Goal: Information Seeking & Learning: Learn about a topic

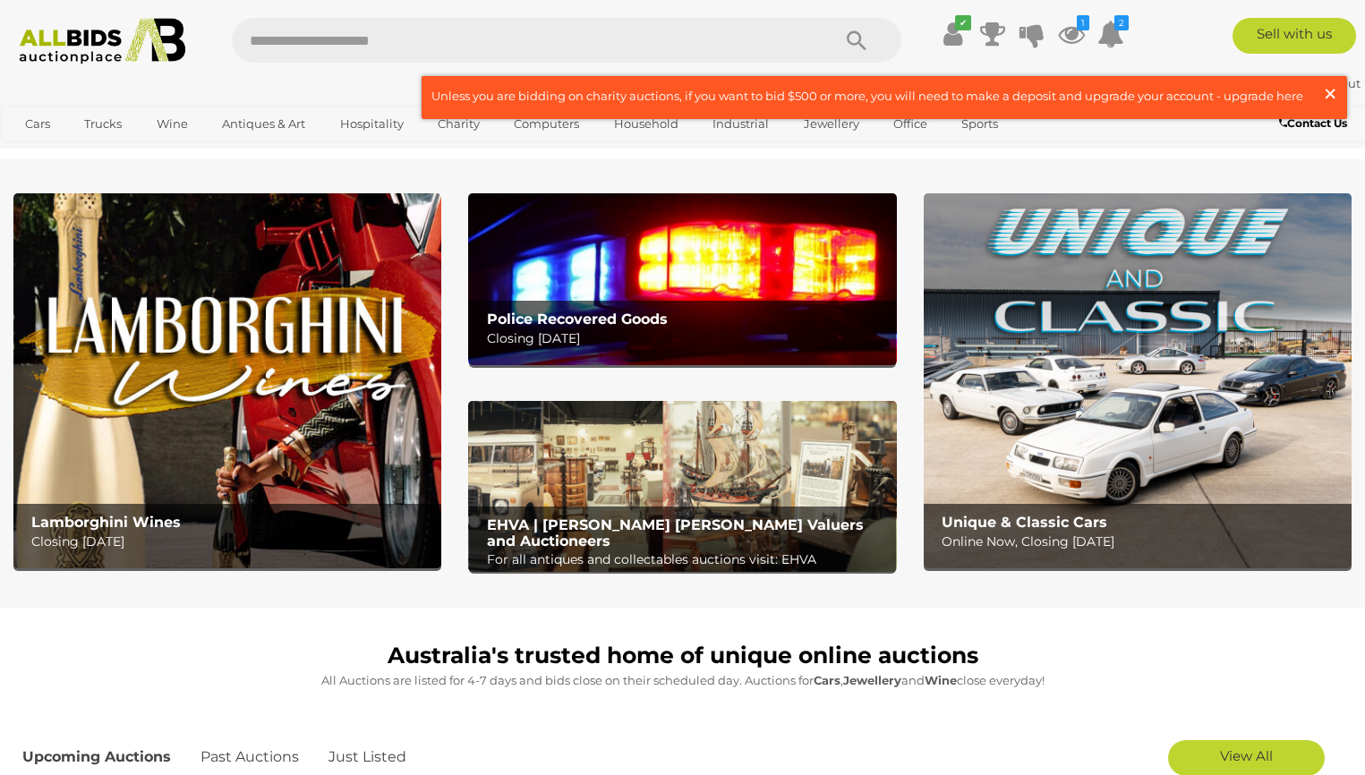
click at [1329, 92] on span "×" at bounding box center [1330, 93] width 16 height 35
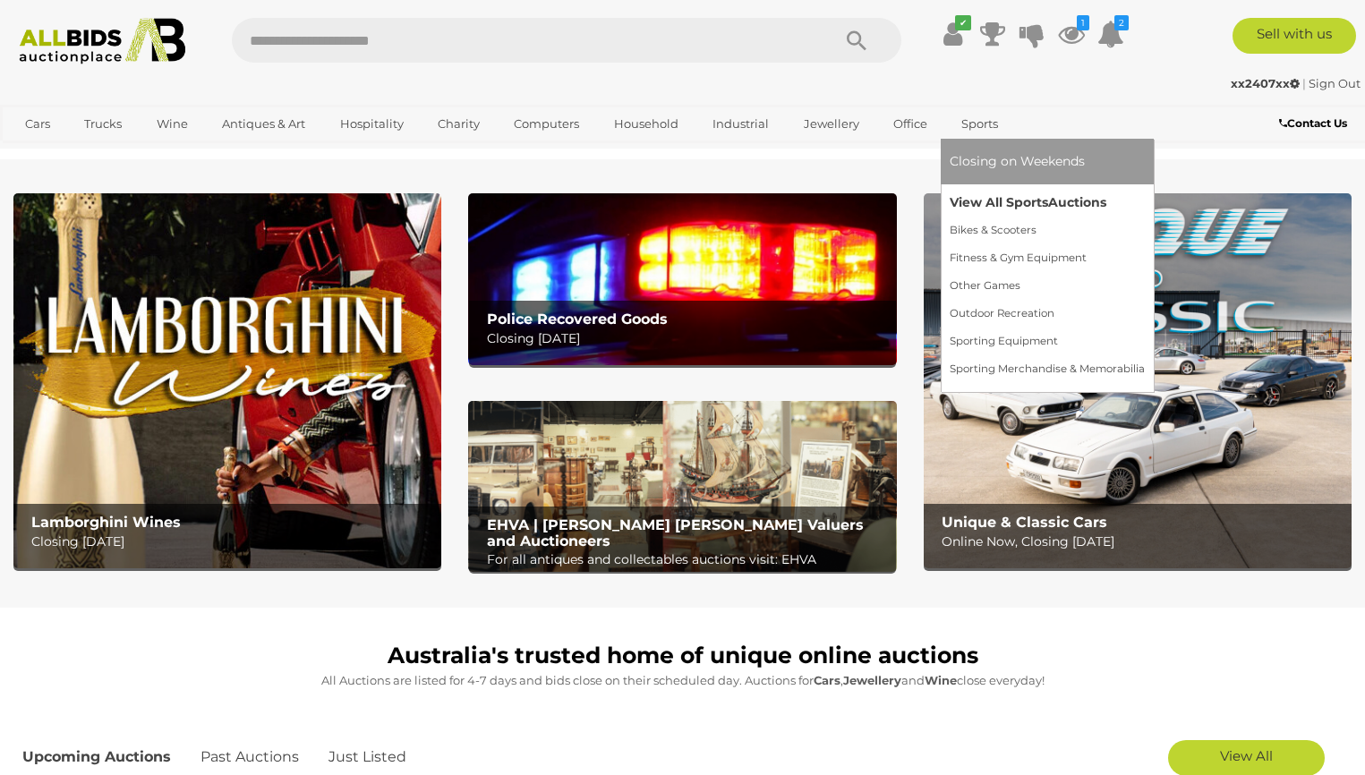
click at [980, 208] on link "View All Sports Auctions" at bounding box center [1047, 203] width 195 height 28
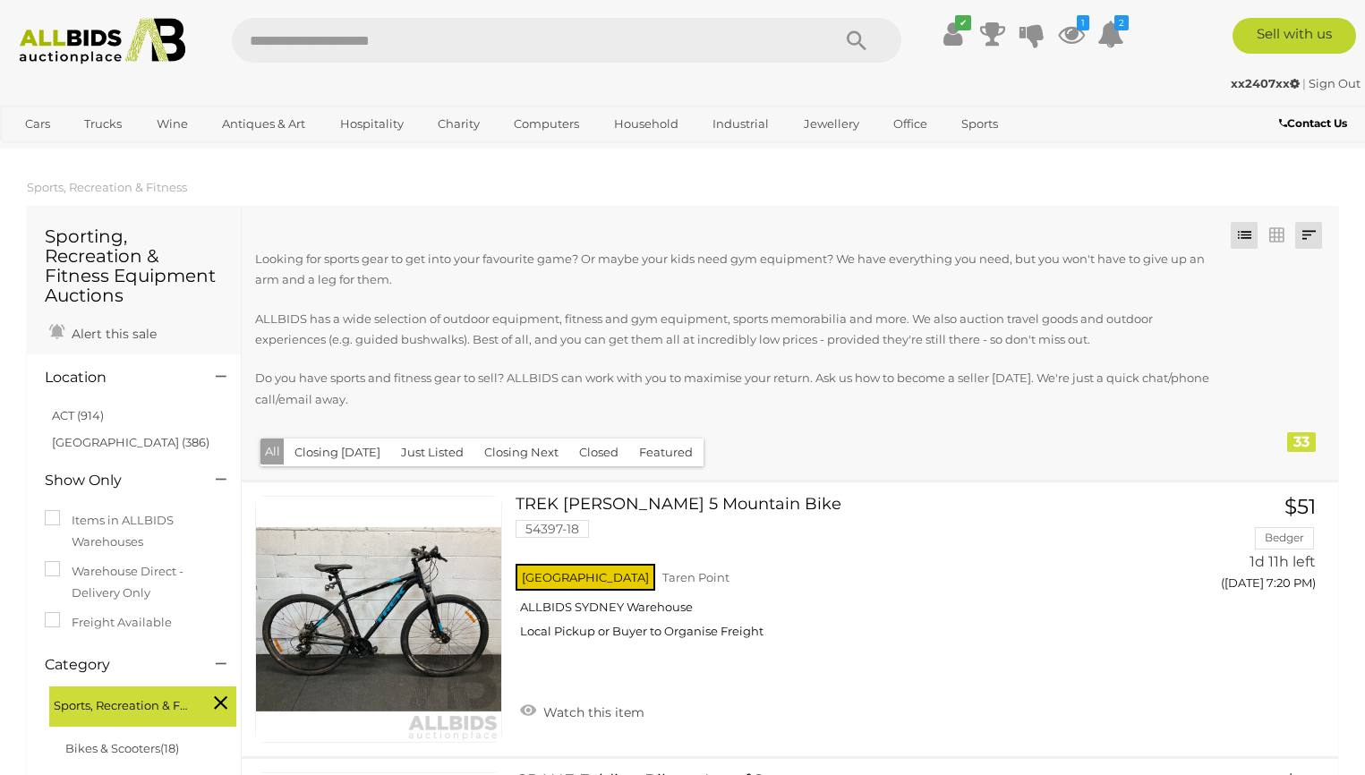
click at [1313, 233] on link at bounding box center [1308, 235] width 27 height 27
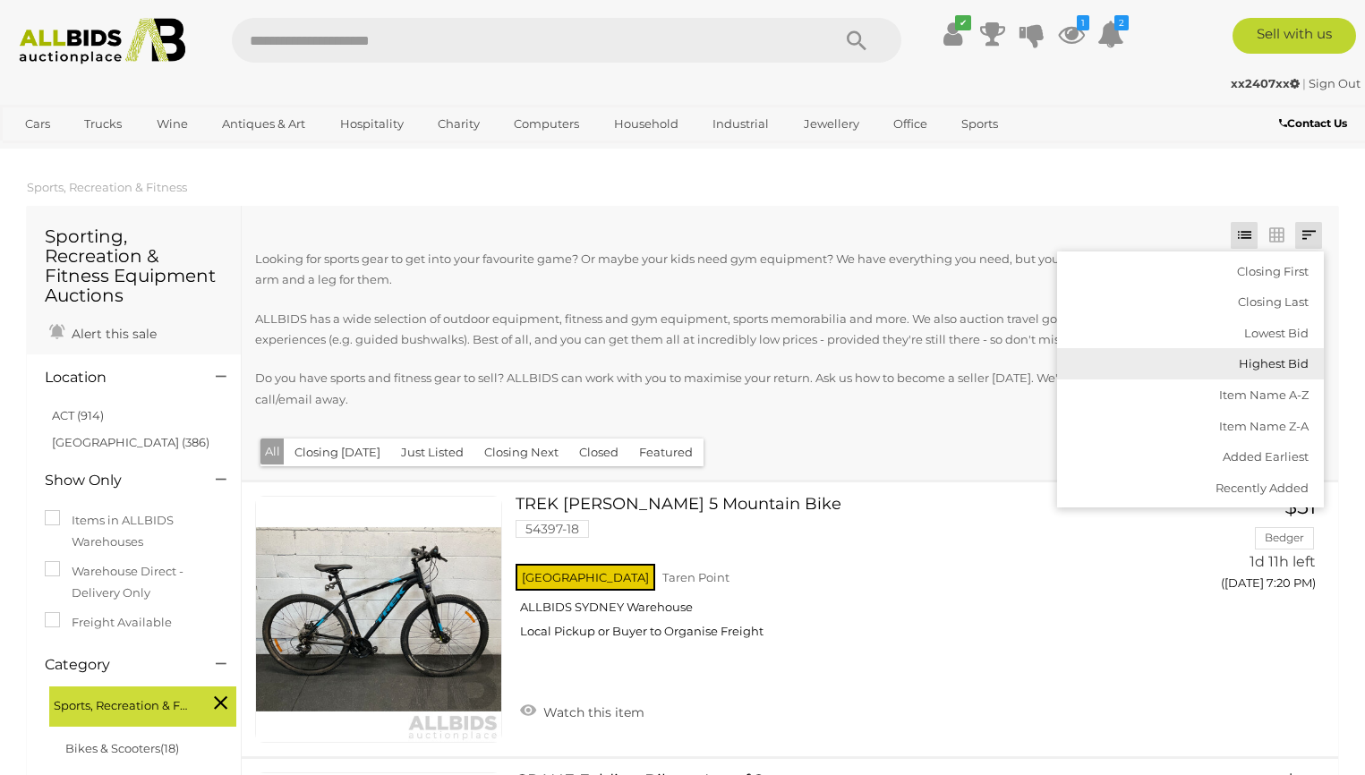
click at [1290, 356] on link "Highest Bid" at bounding box center [1190, 363] width 267 height 31
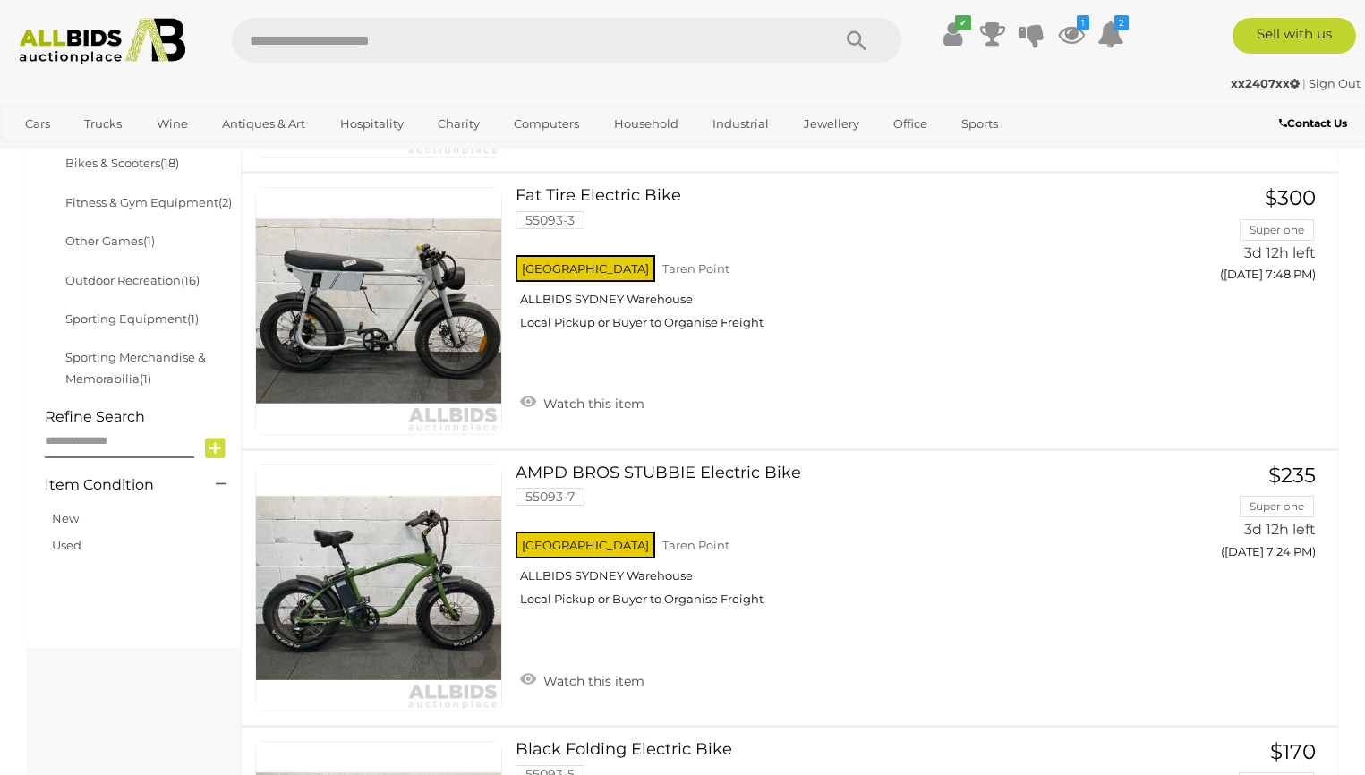
scroll to position [592, 0]
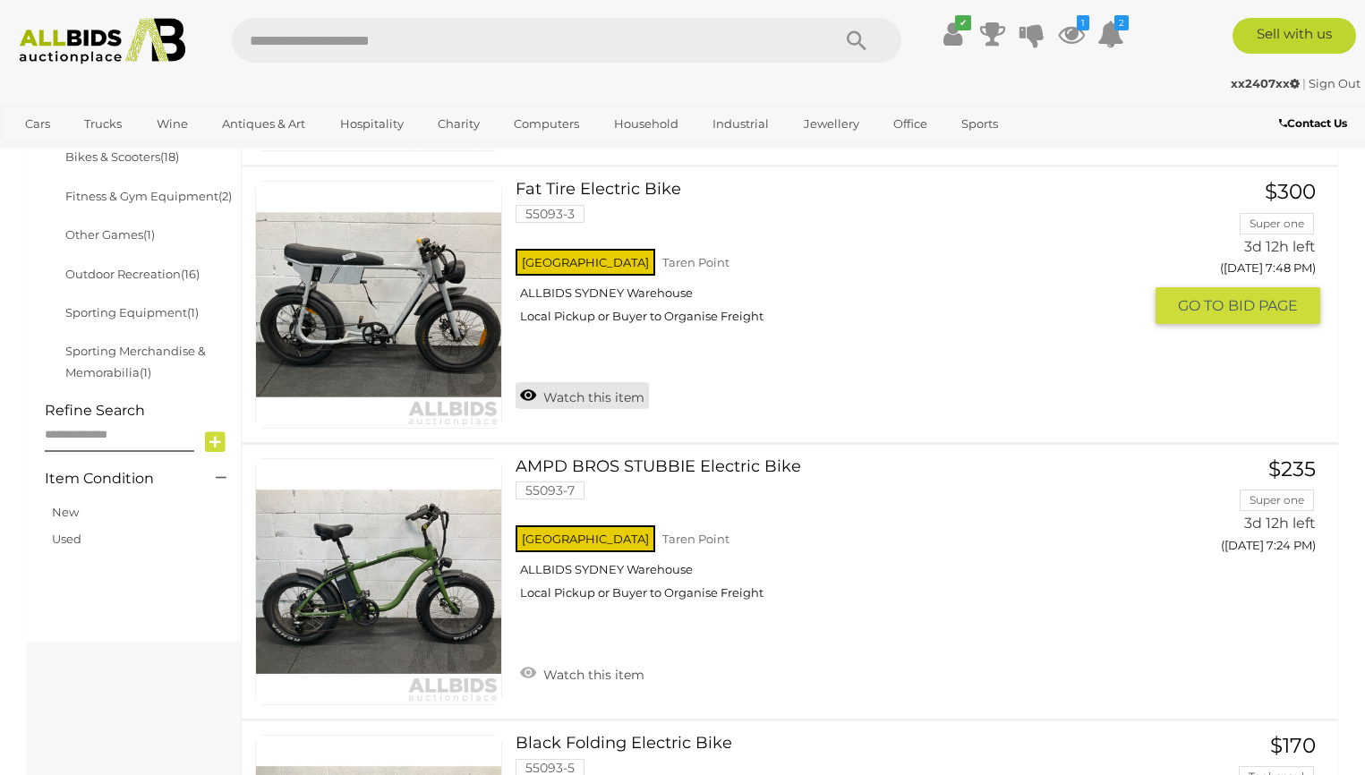
click at [604, 396] on link "Watch this item" at bounding box center [581, 395] width 133 height 27
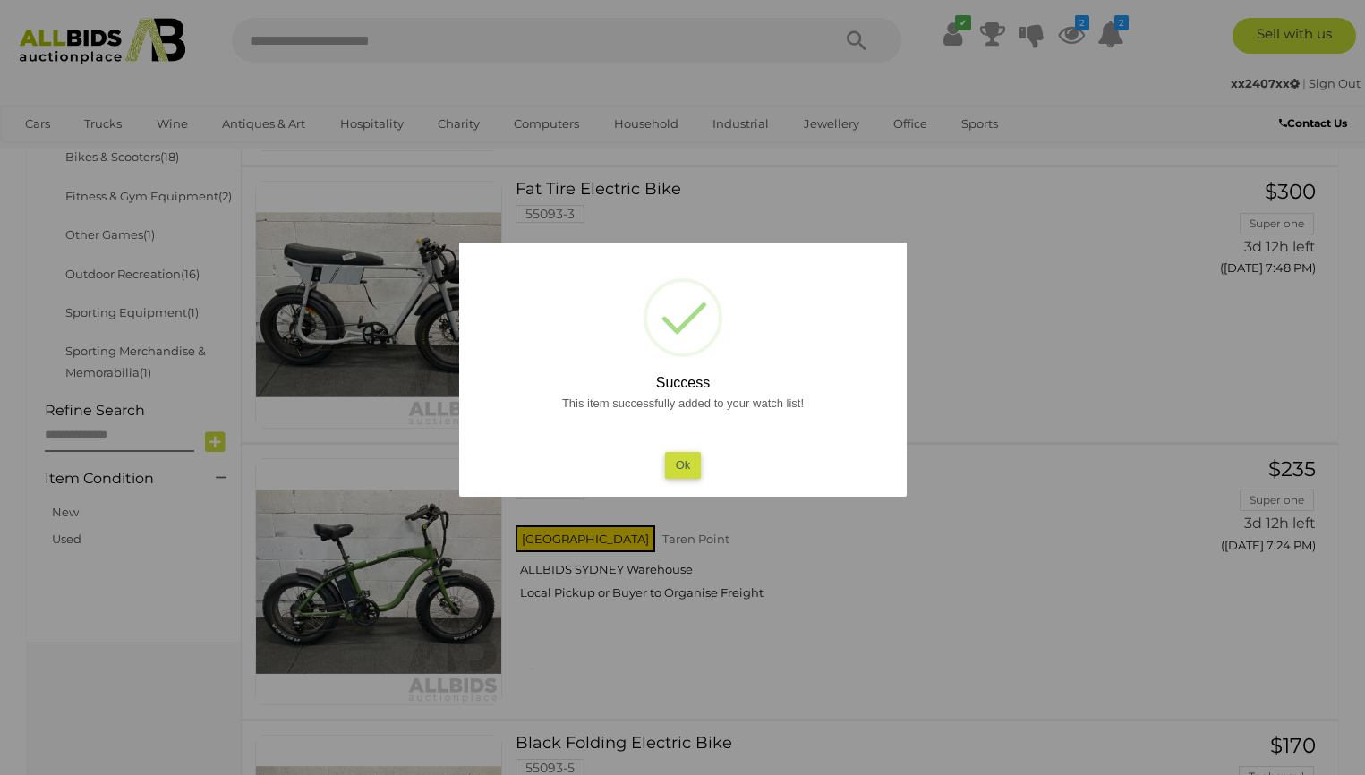
click at [684, 466] on button "Ok" at bounding box center [682, 465] width 37 height 26
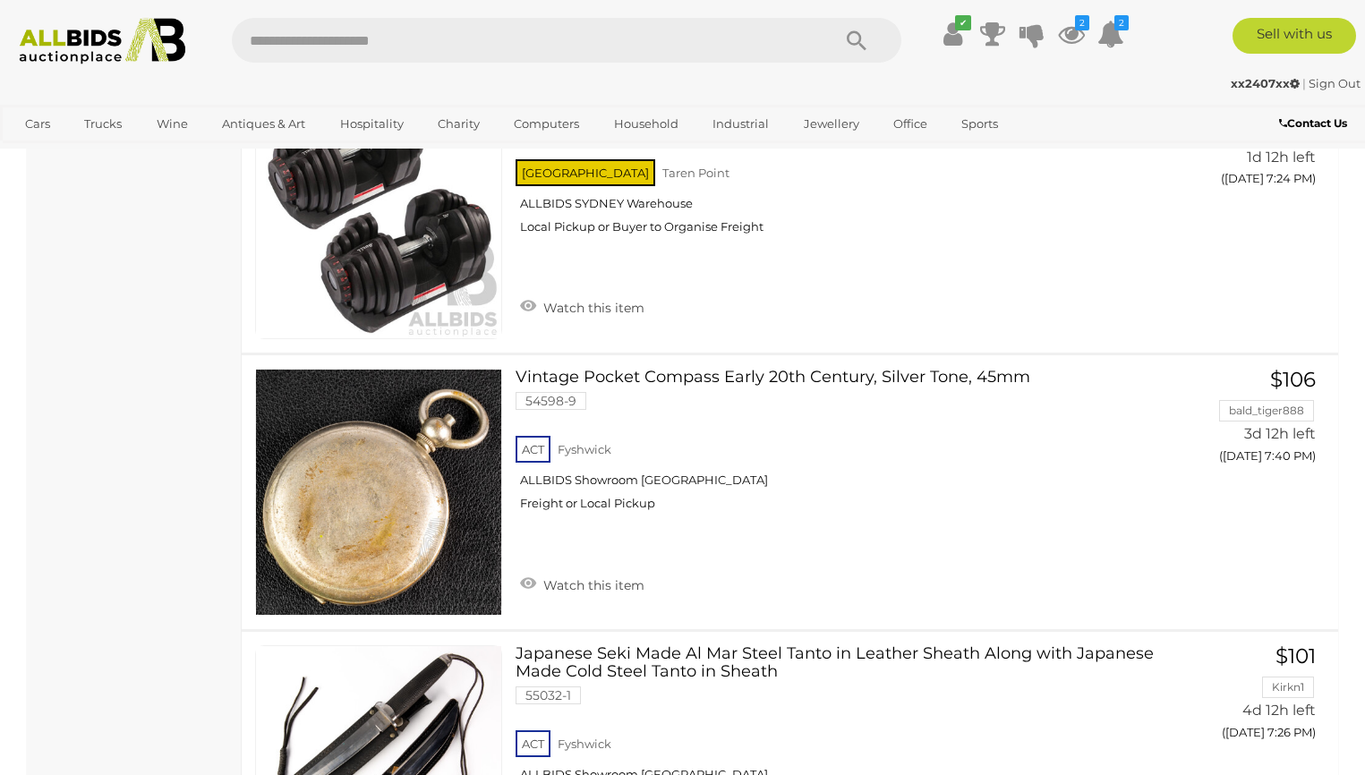
scroll to position [1776, 0]
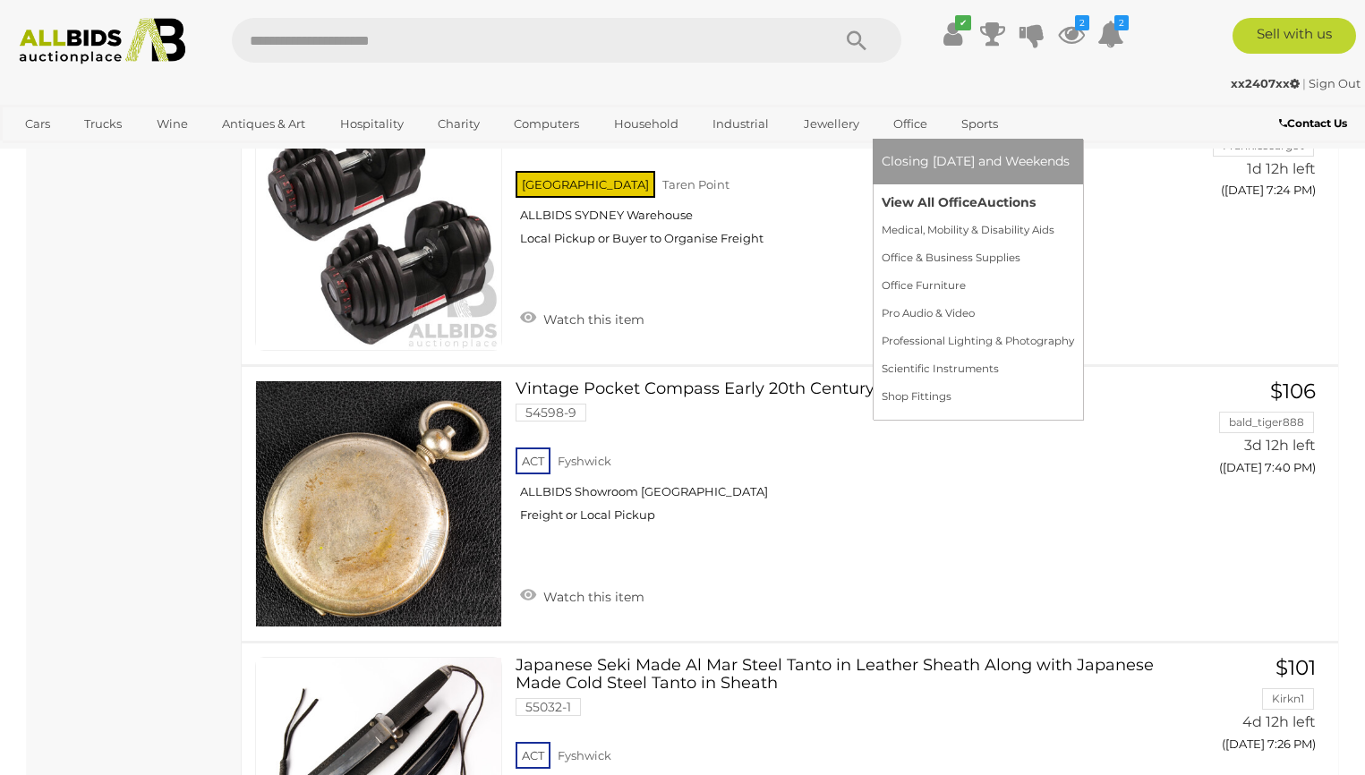
click at [898, 205] on link "View All Office Auctions" at bounding box center [978, 203] width 192 height 28
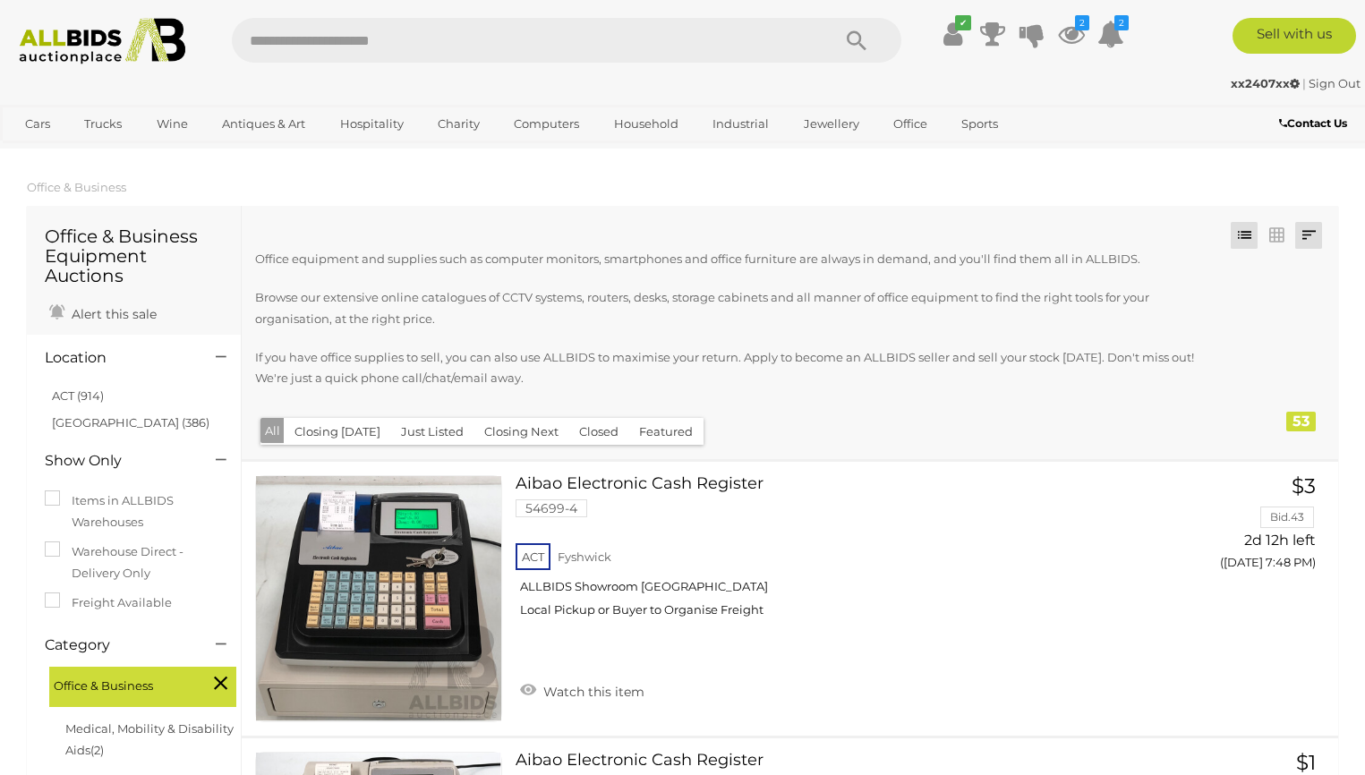
click at [1309, 235] on link at bounding box center [1308, 235] width 27 height 27
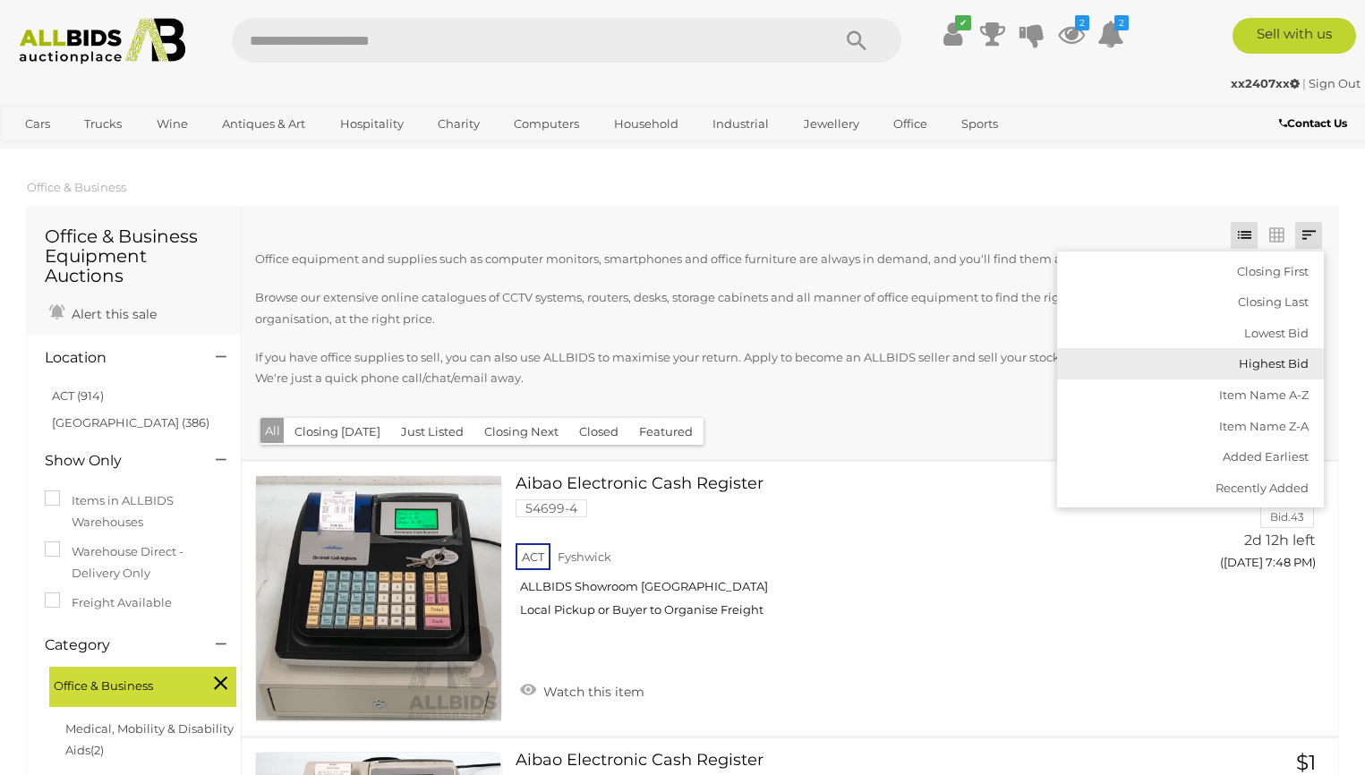
click at [1282, 360] on link "Highest Bid" at bounding box center [1190, 363] width 267 height 31
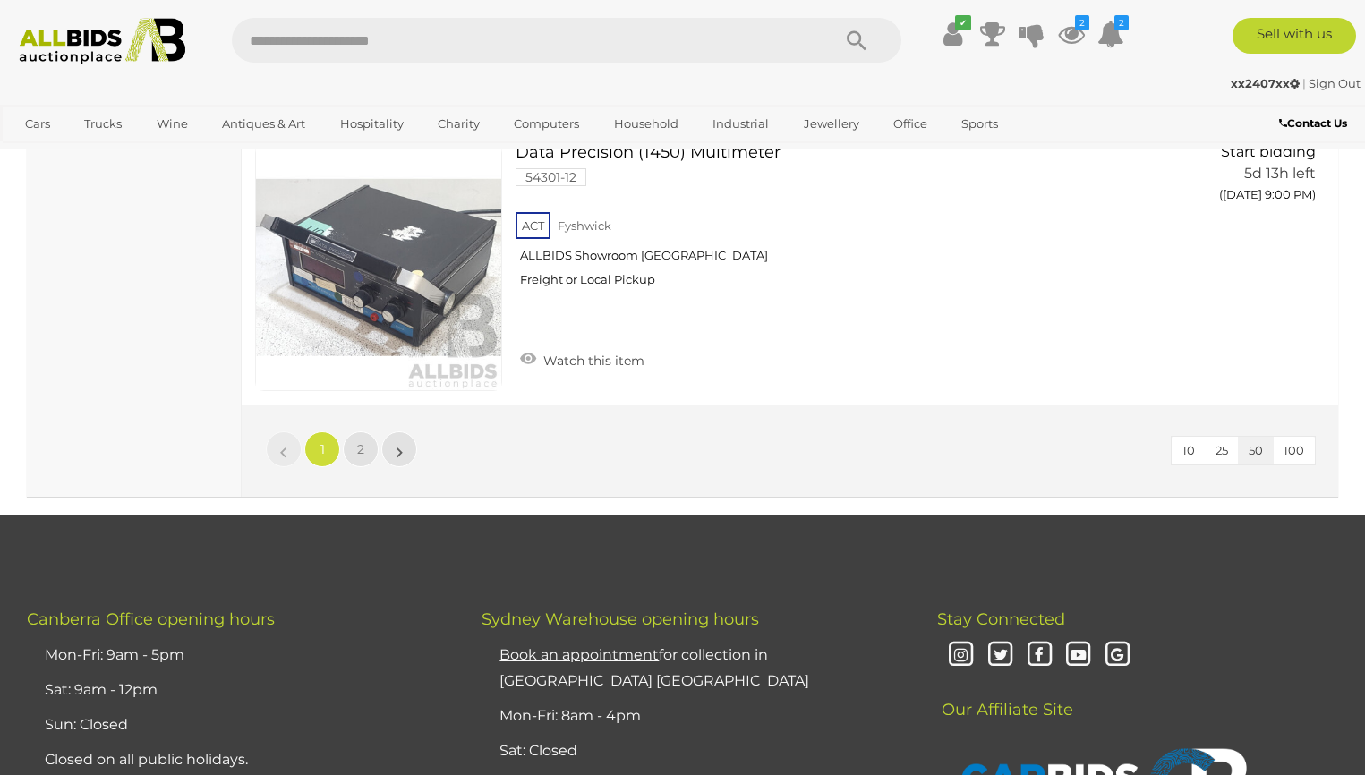
scroll to position [13883, 0]
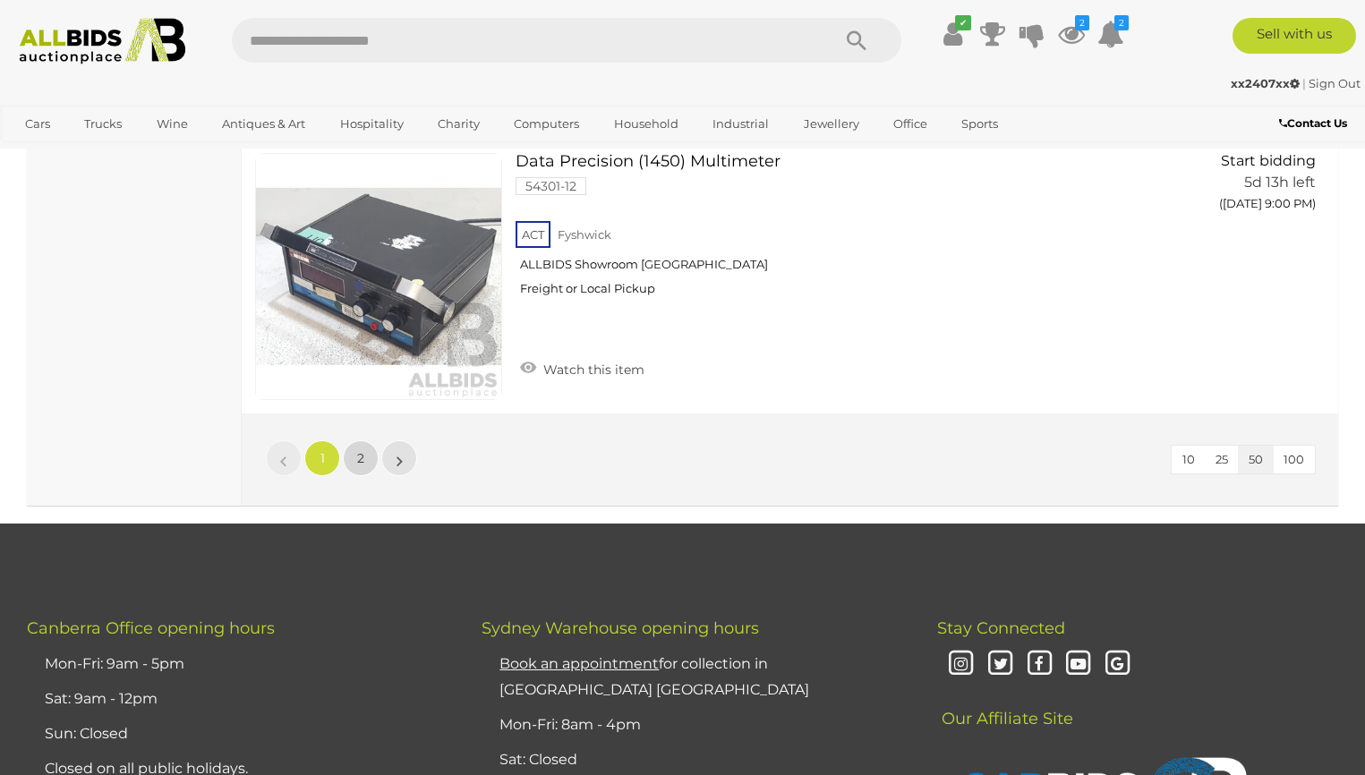
click at [357, 454] on span "2" at bounding box center [360, 458] width 7 height 16
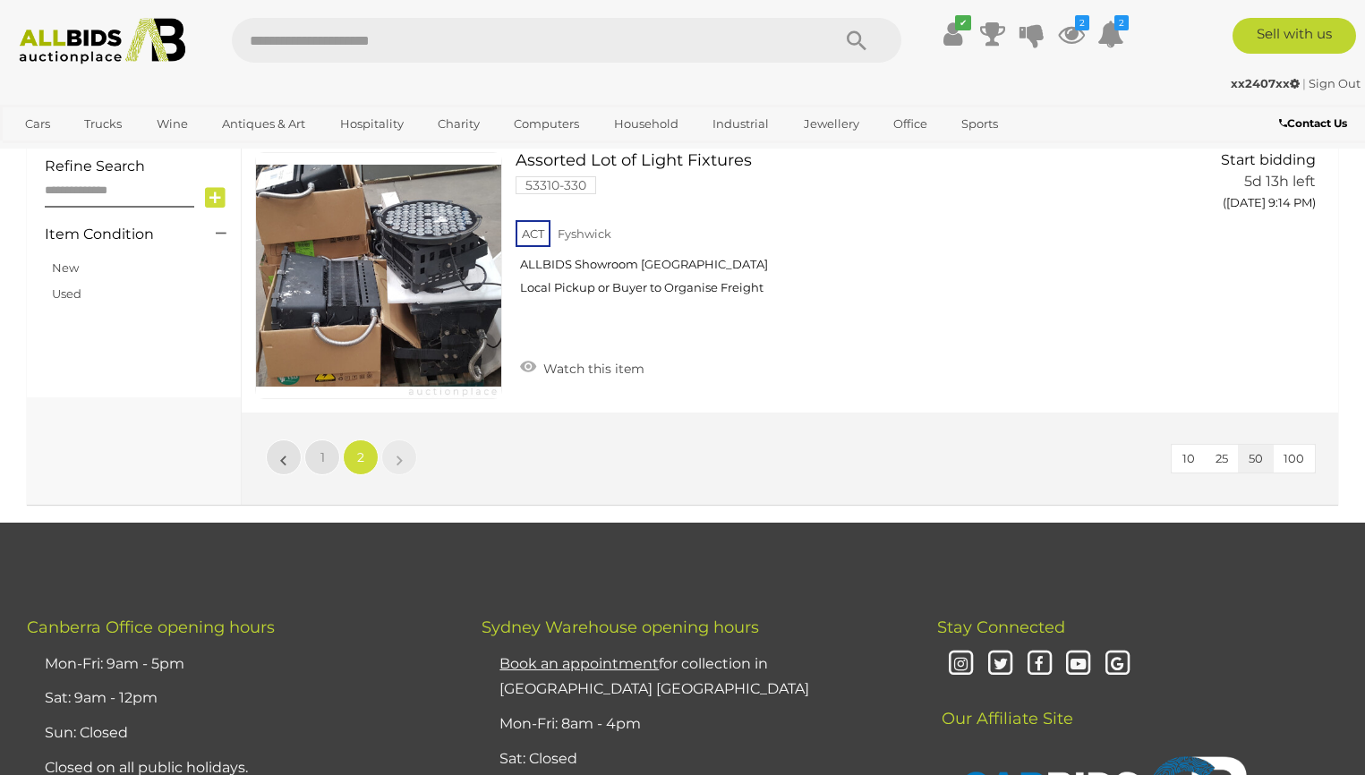
scroll to position [833, 0]
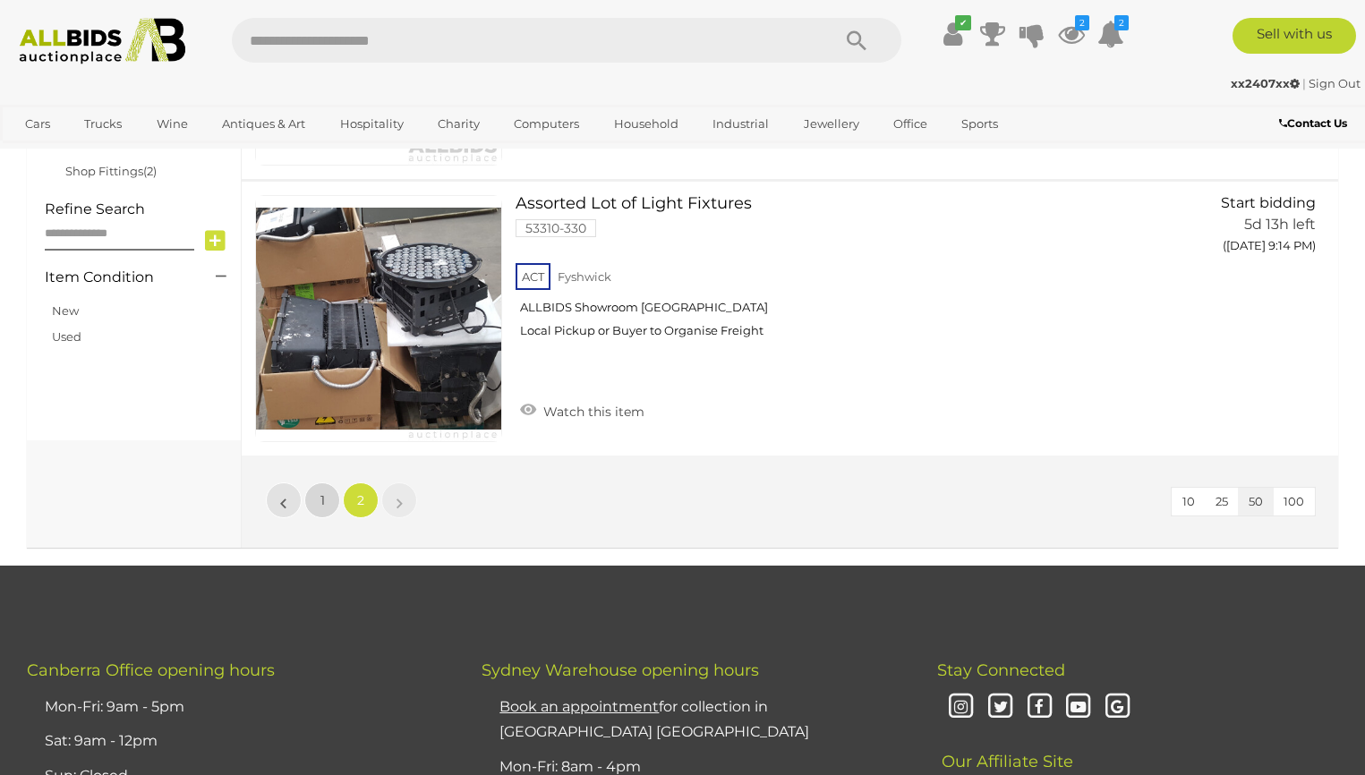
click at [325, 497] on link "1" at bounding box center [322, 500] width 36 height 36
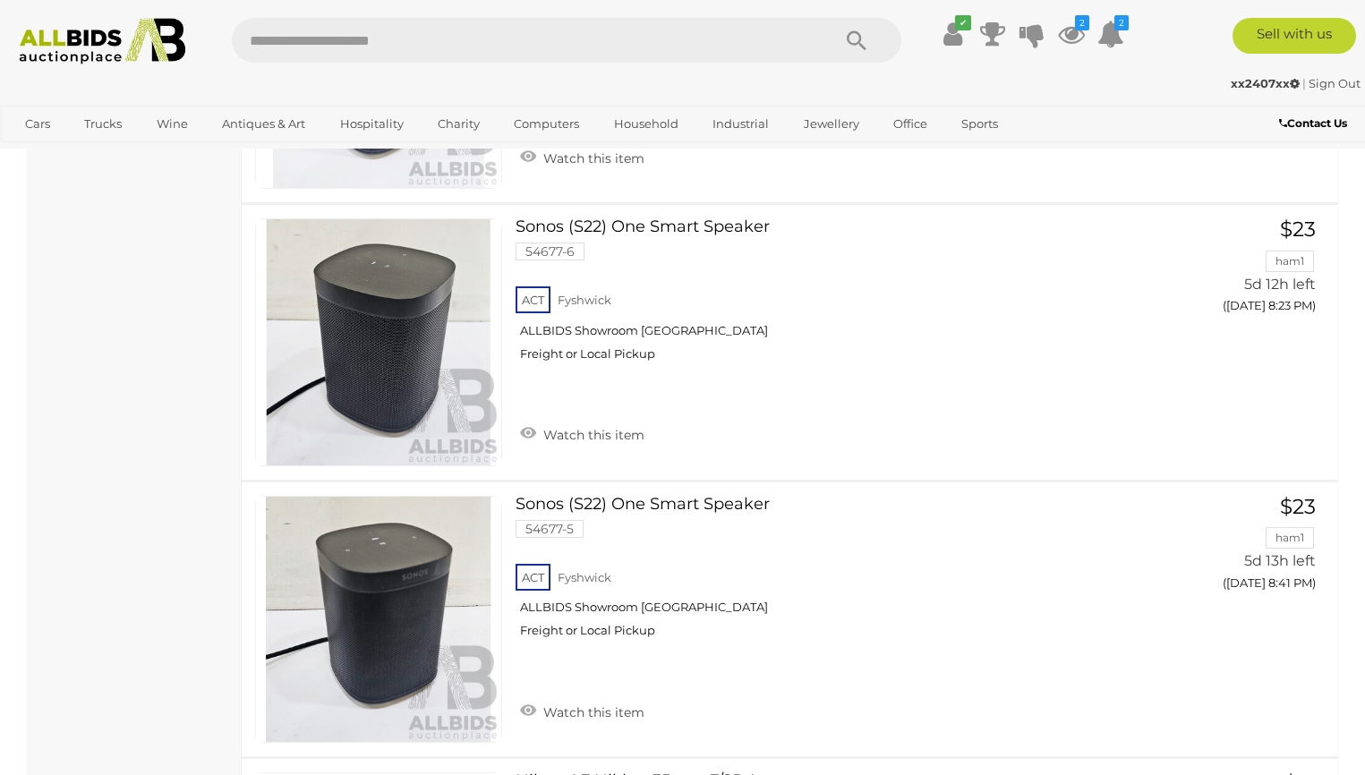
scroll to position [2185, 0]
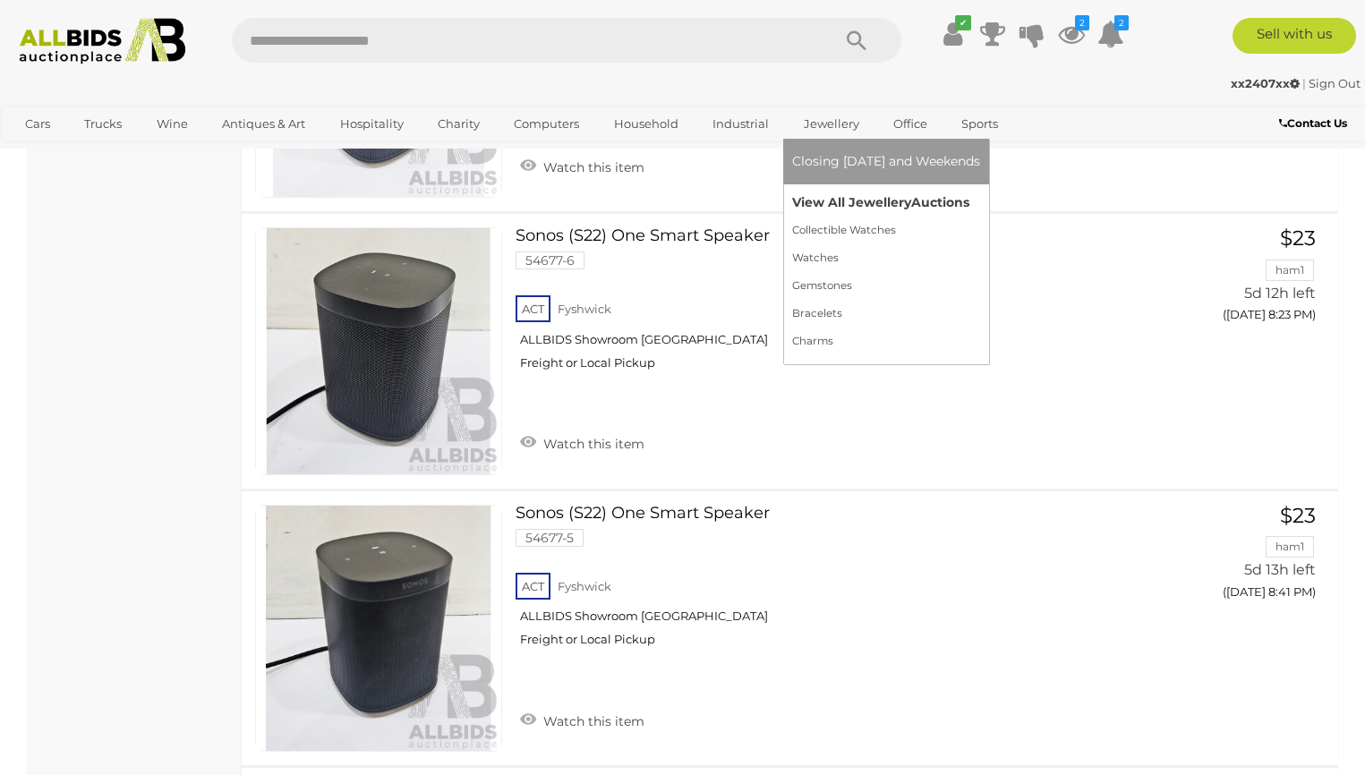
click at [836, 200] on link "View All Jewellery Auctions" at bounding box center [886, 203] width 188 height 28
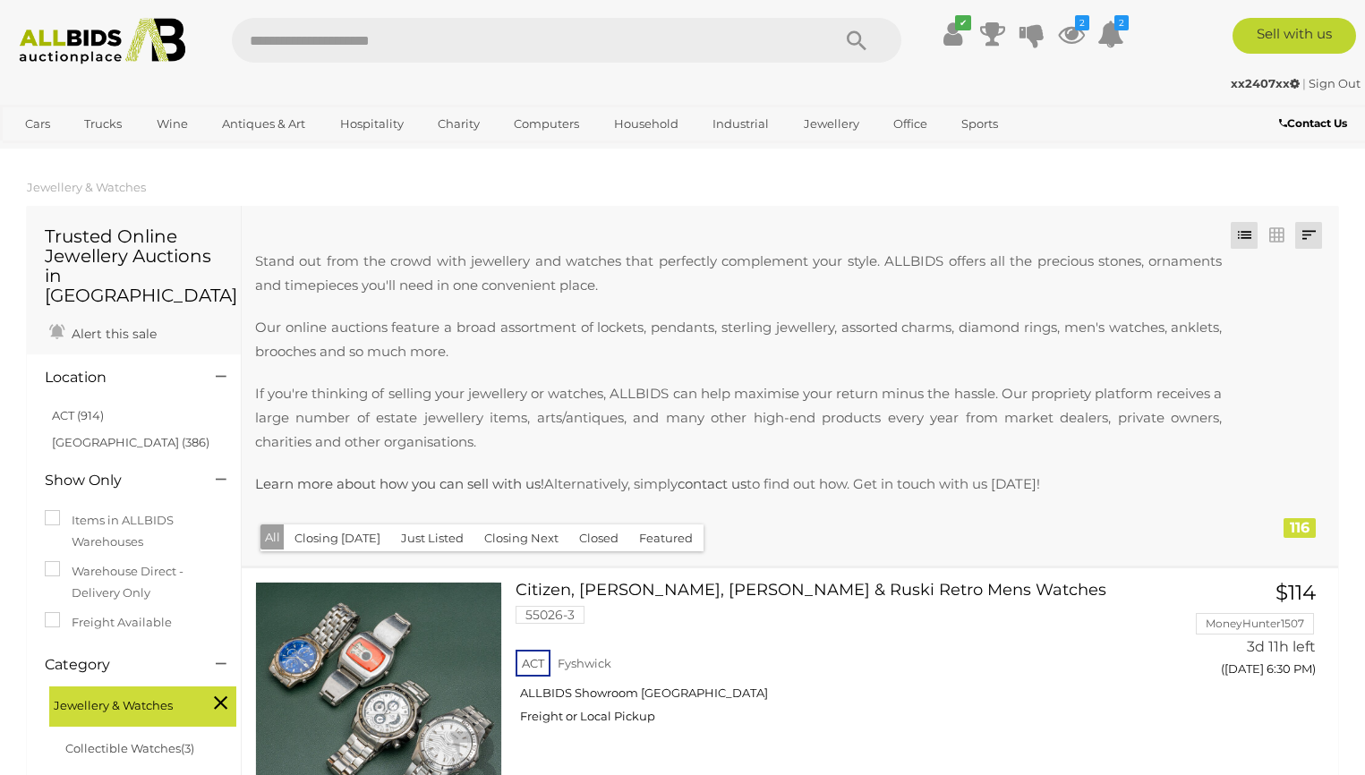
click at [1310, 244] on link at bounding box center [1308, 235] width 27 height 27
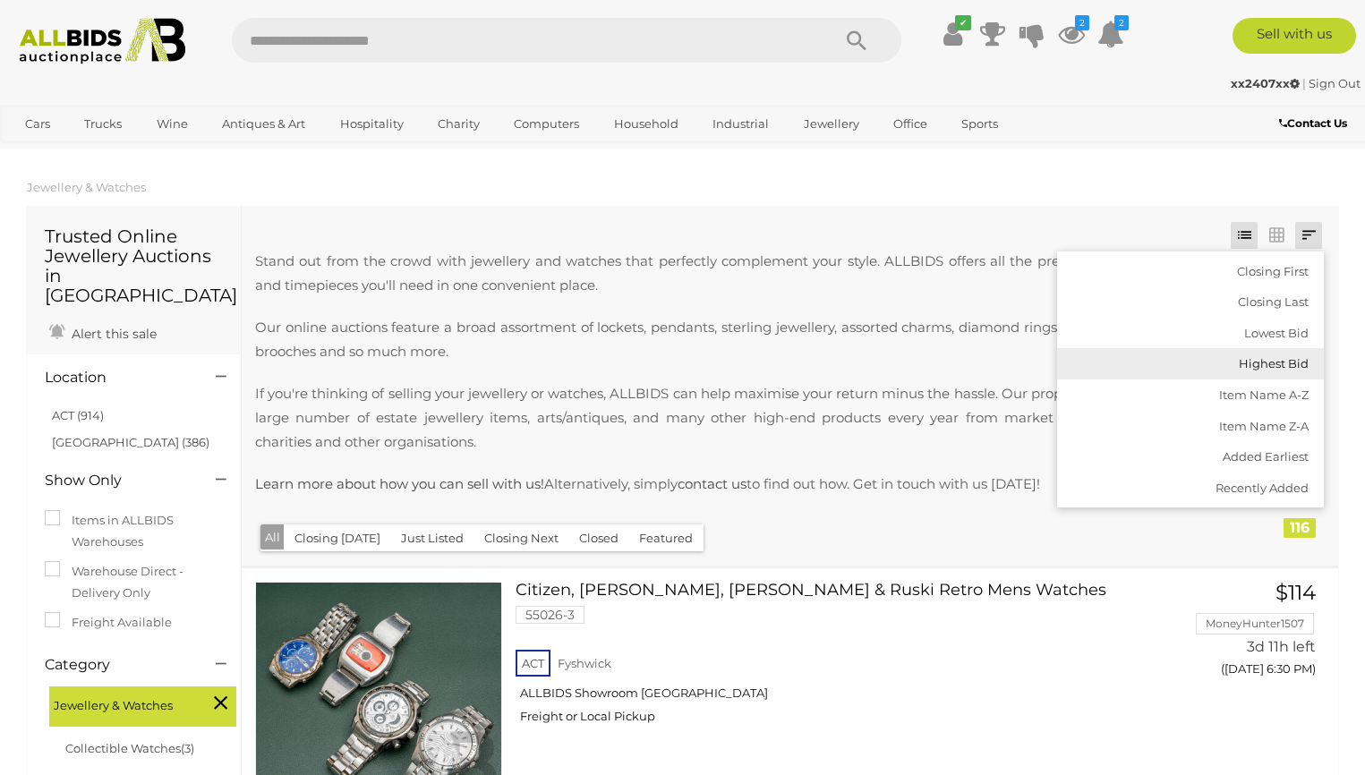
click at [1291, 370] on link "Highest Bid" at bounding box center [1190, 363] width 267 height 31
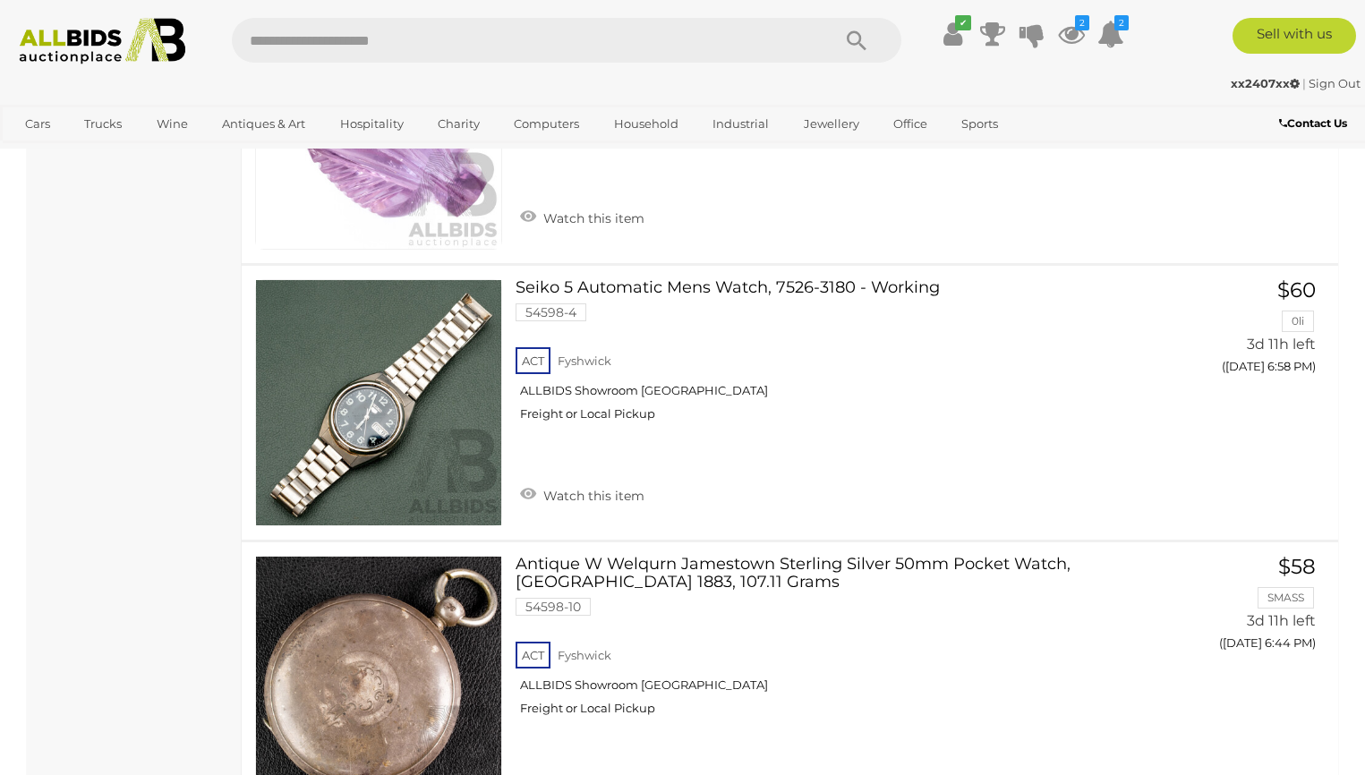
scroll to position [8192, 0]
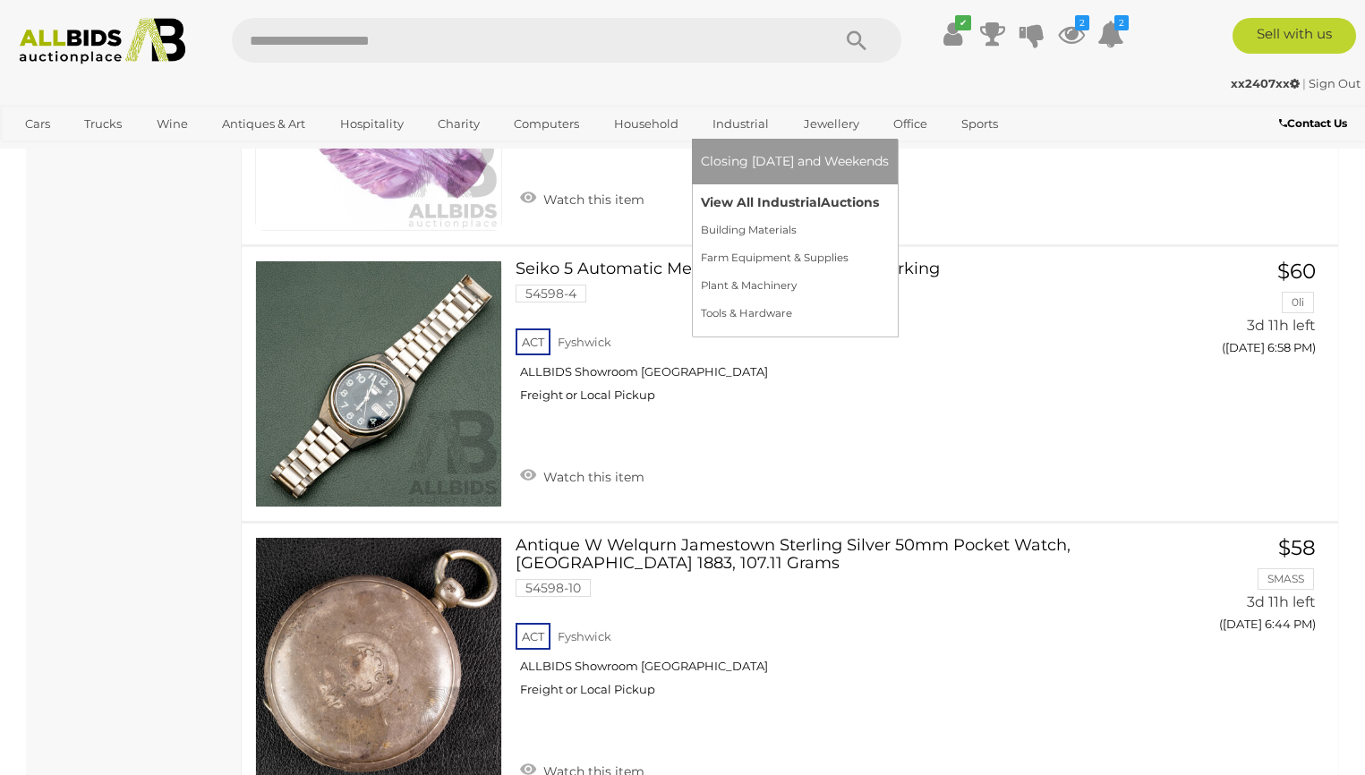
click at [728, 199] on link "View All Industrial Auctions" at bounding box center [795, 203] width 188 height 28
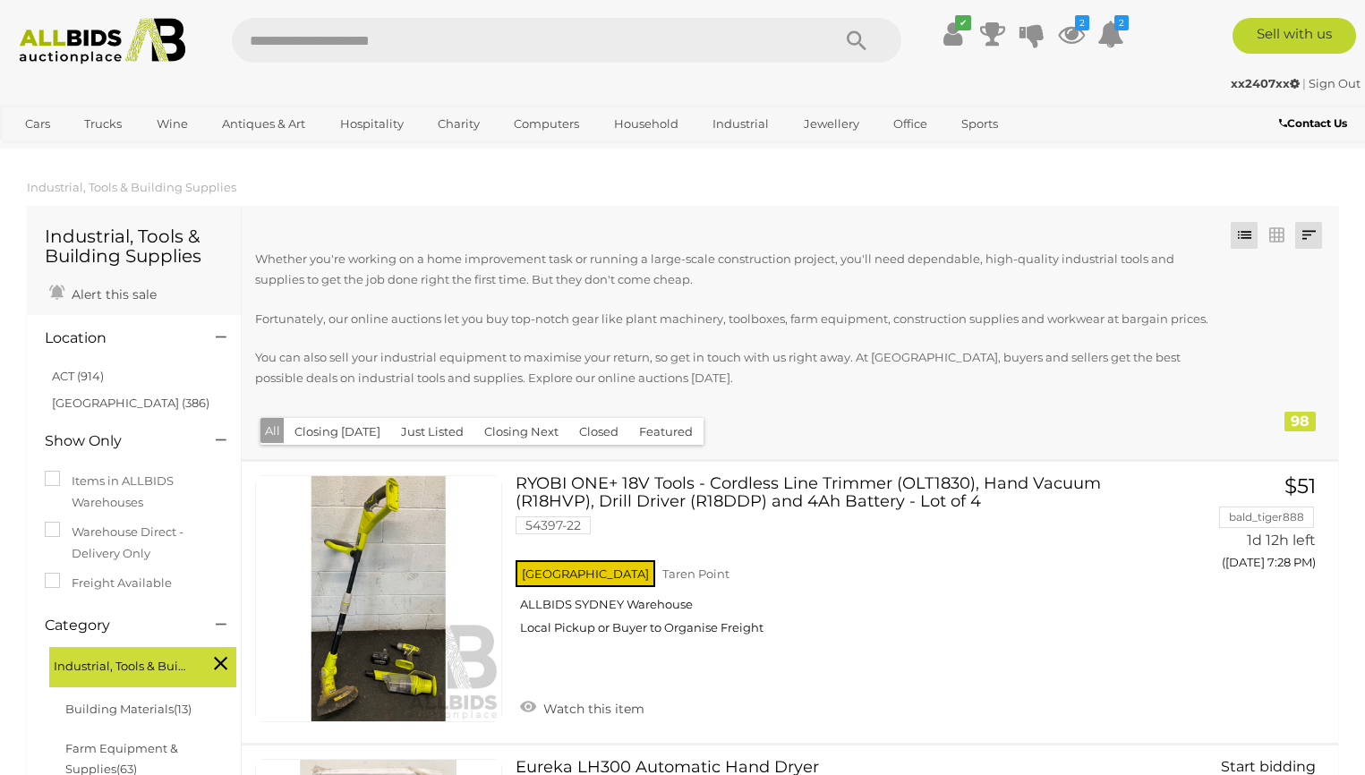
click at [1308, 228] on link at bounding box center [1308, 235] width 27 height 27
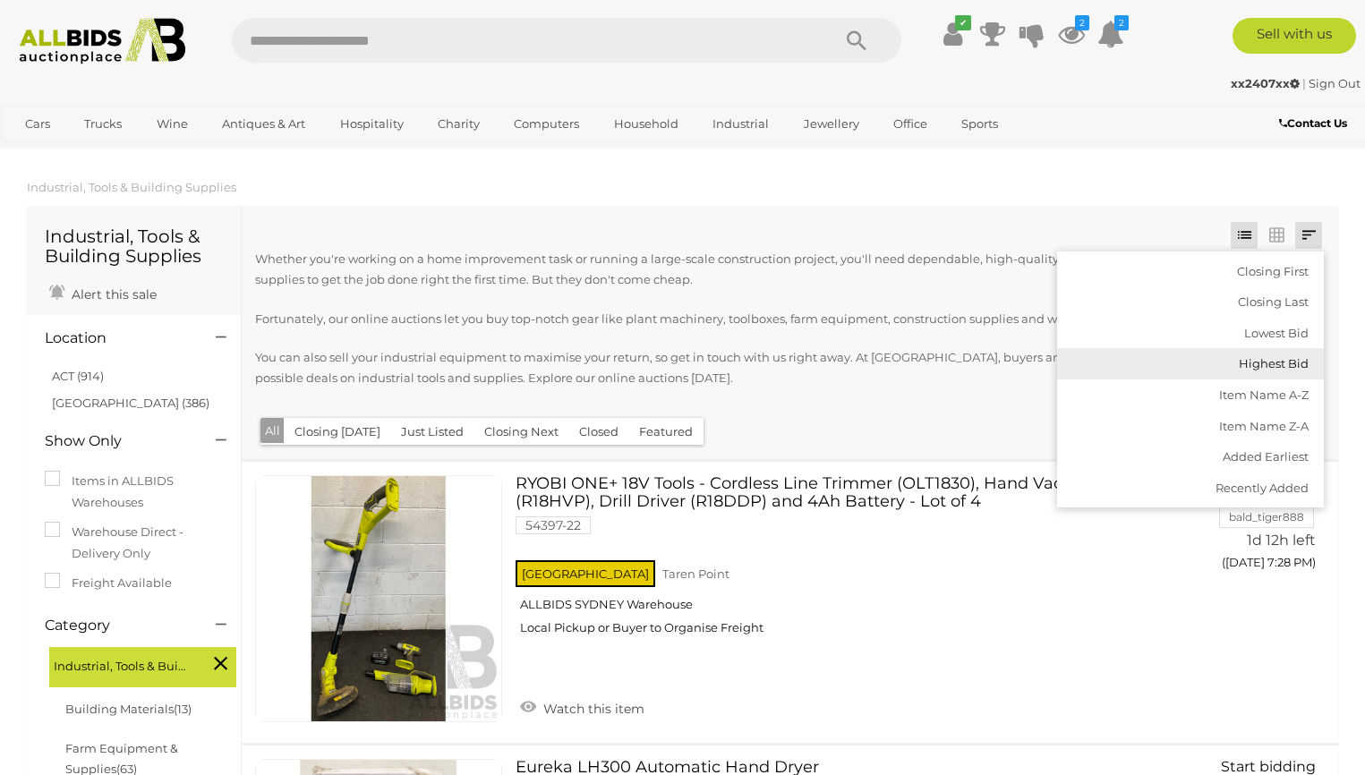
click at [1270, 365] on link "Highest Bid" at bounding box center [1190, 363] width 267 height 31
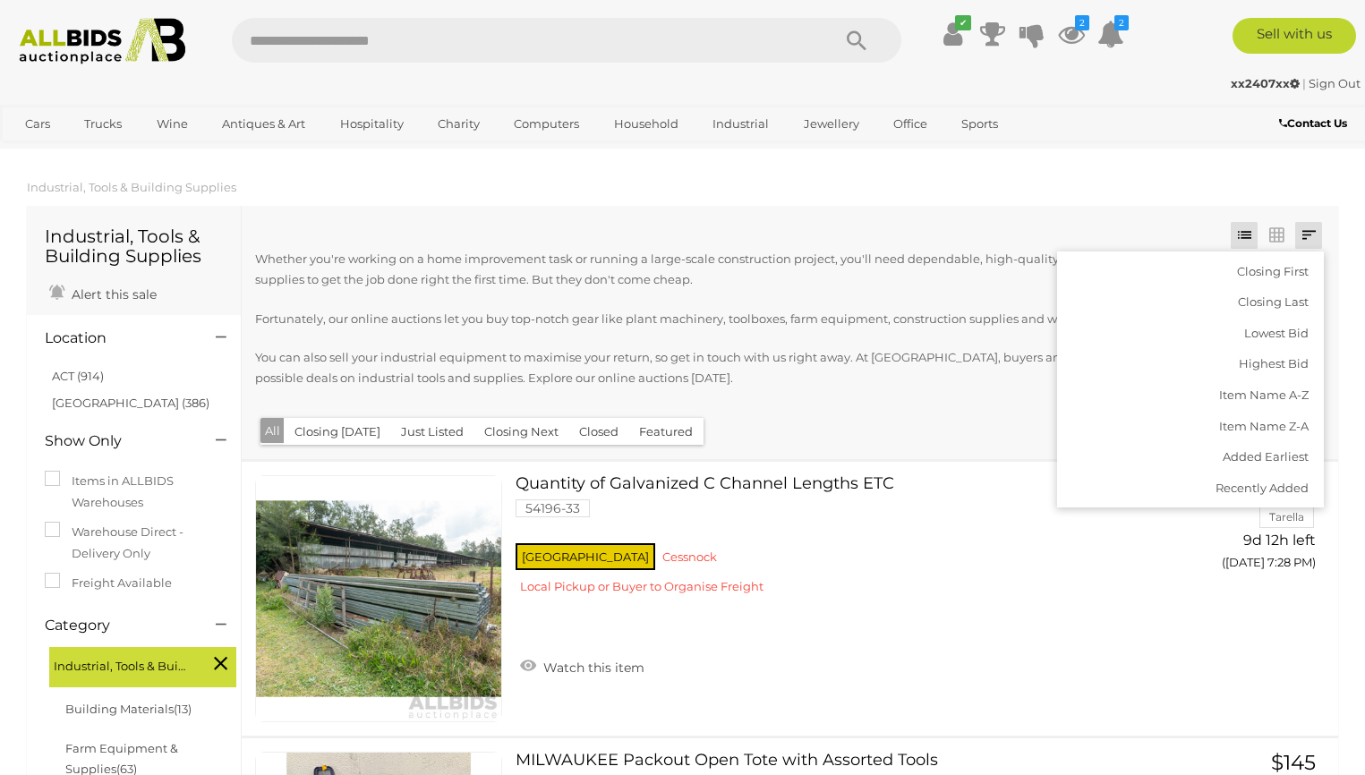
click at [956, 296] on div "Whether you're working on a home improvement task or running a large-scale cons…" at bounding box center [745, 330] width 980 height 163
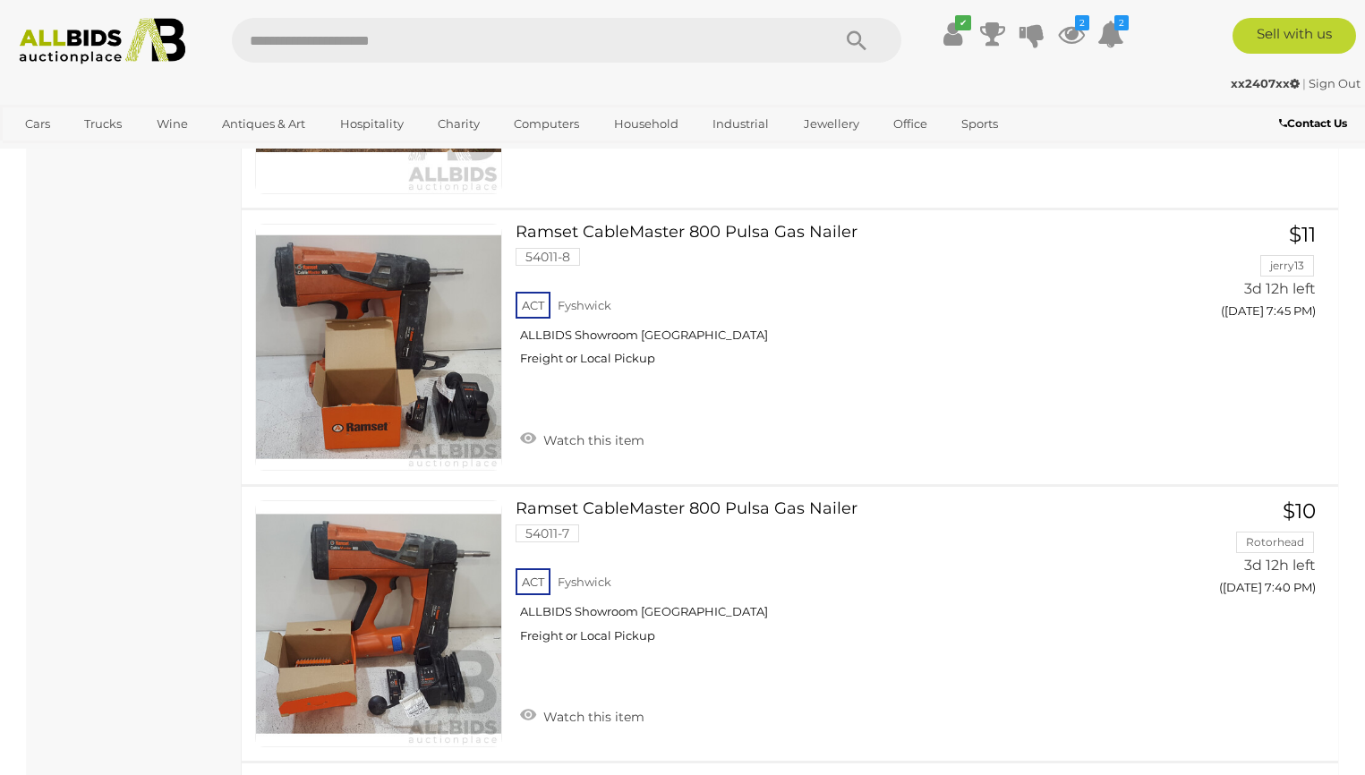
scroll to position [3641, 0]
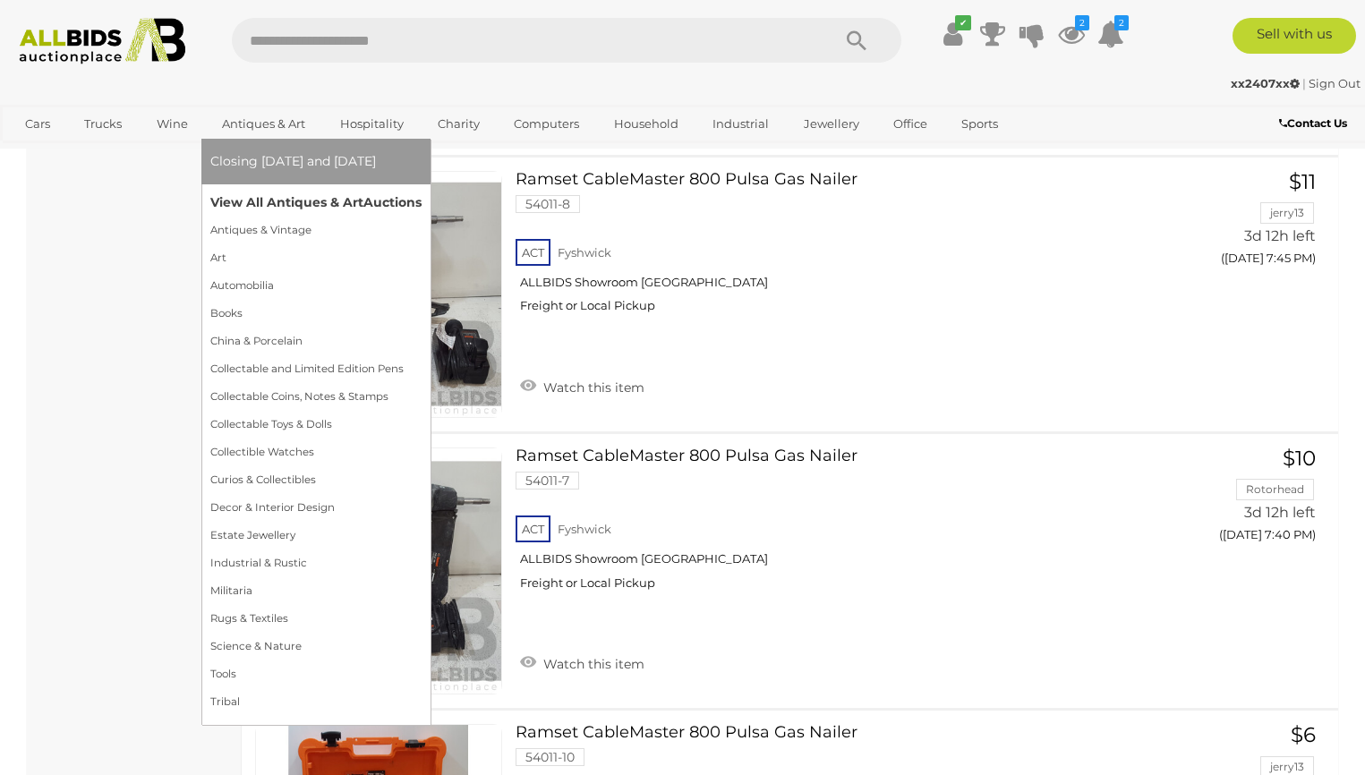
click at [277, 209] on link "View All Antiques & Art Auctions" at bounding box center [315, 203] width 211 height 28
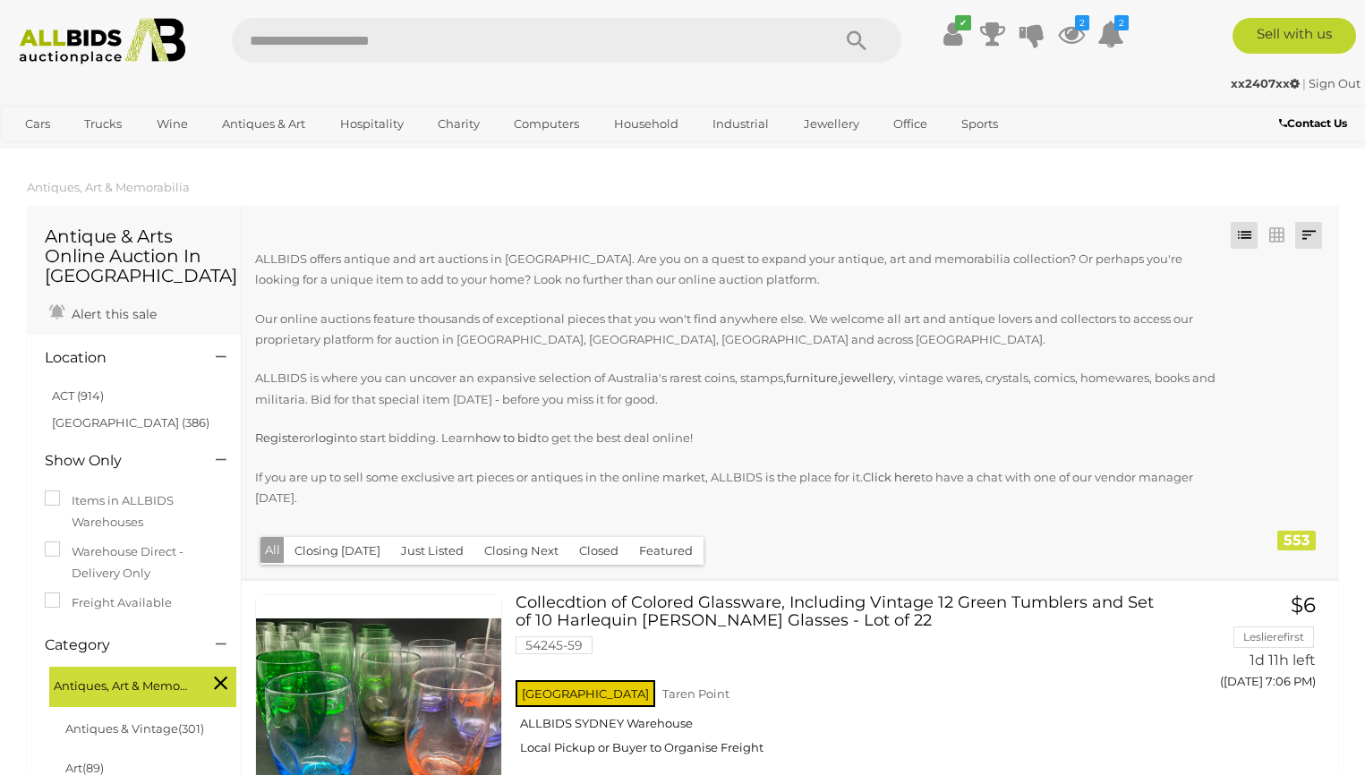
click at [1320, 234] on link at bounding box center [1308, 235] width 27 height 27
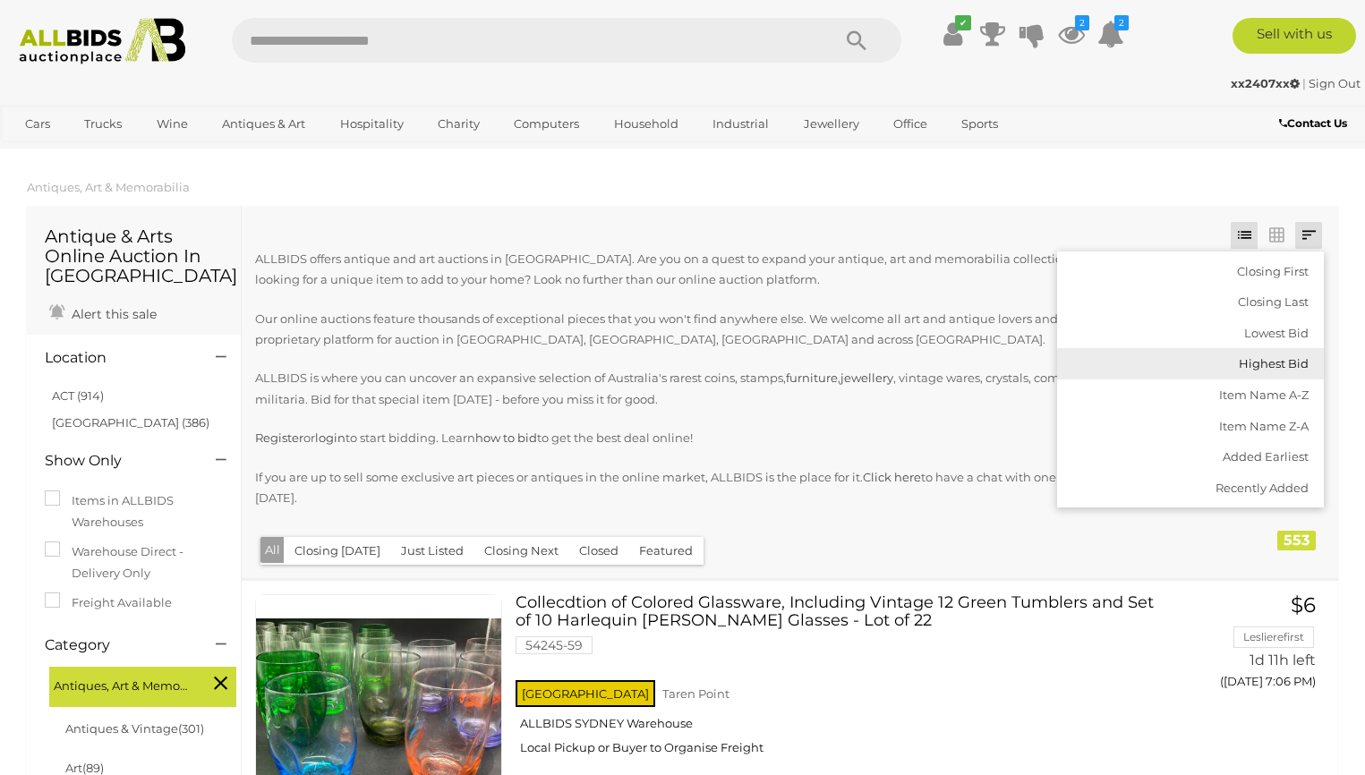
click at [1279, 360] on link "Highest Bid" at bounding box center [1190, 363] width 267 height 31
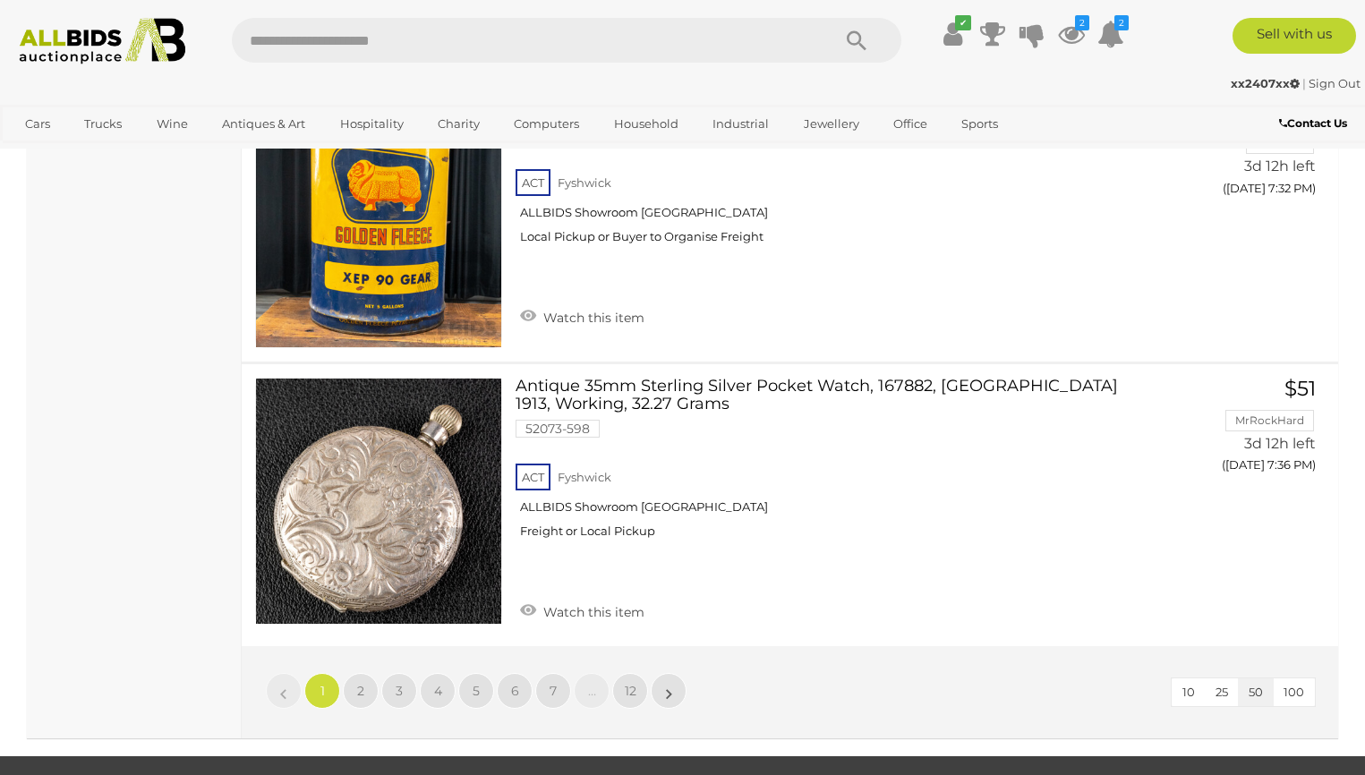
scroll to position [14117, 0]
